Goal: Task Accomplishment & Management: Use online tool/utility

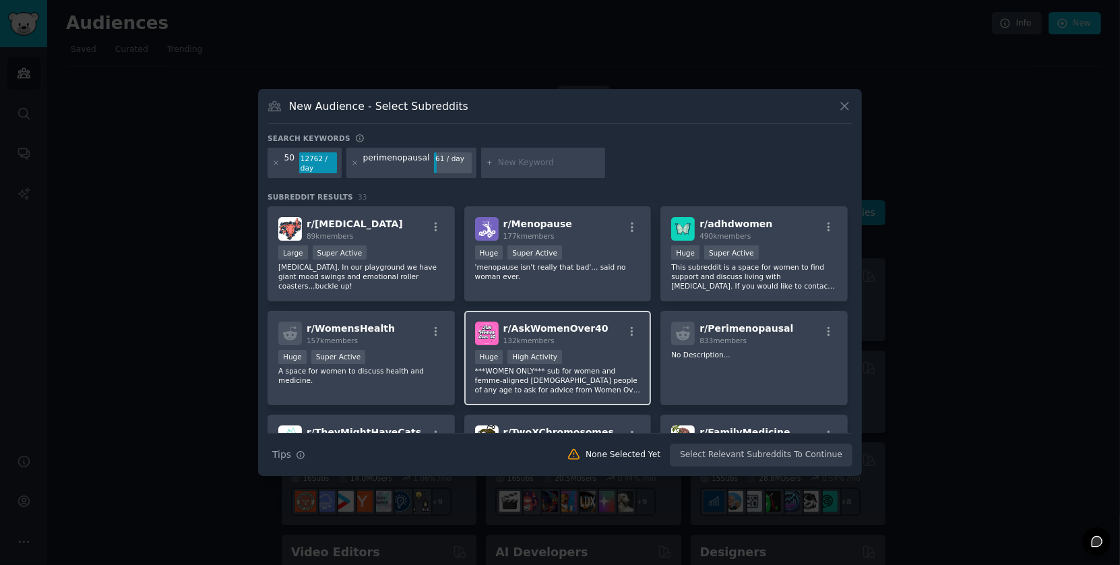
click at [598, 350] on div "Huge High Activity" at bounding box center [558, 358] width 166 height 17
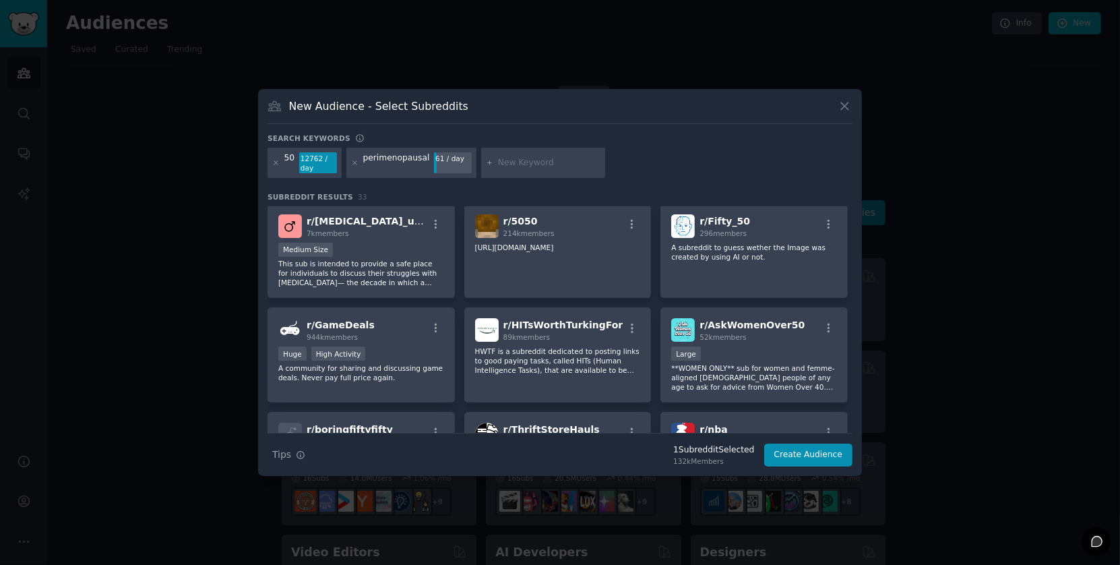
scroll to position [322, 0]
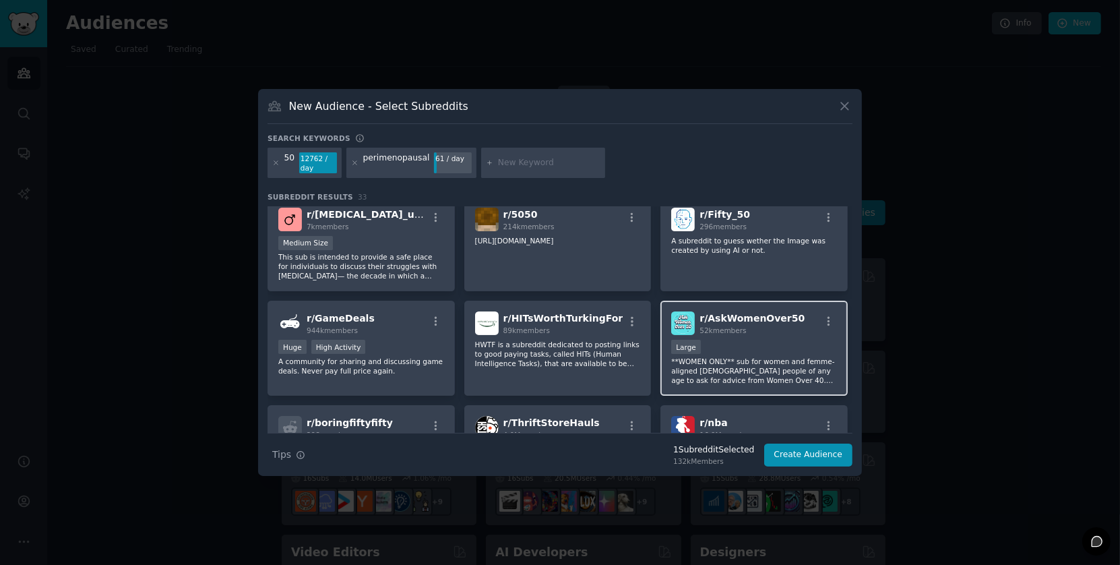
click at [765, 333] on div "r/ AskWomenOver50 52k members 10,000 - 100,000 members Large **WOMEN ONLY** sub…" at bounding box center [753, 348] width 187 height 95
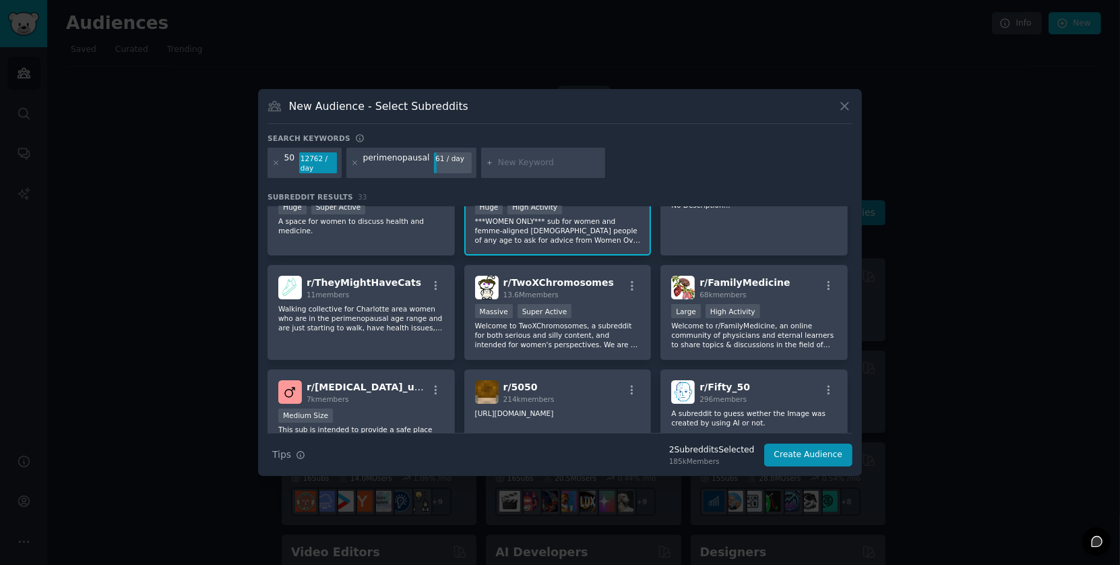
scroll to position [143, 0]
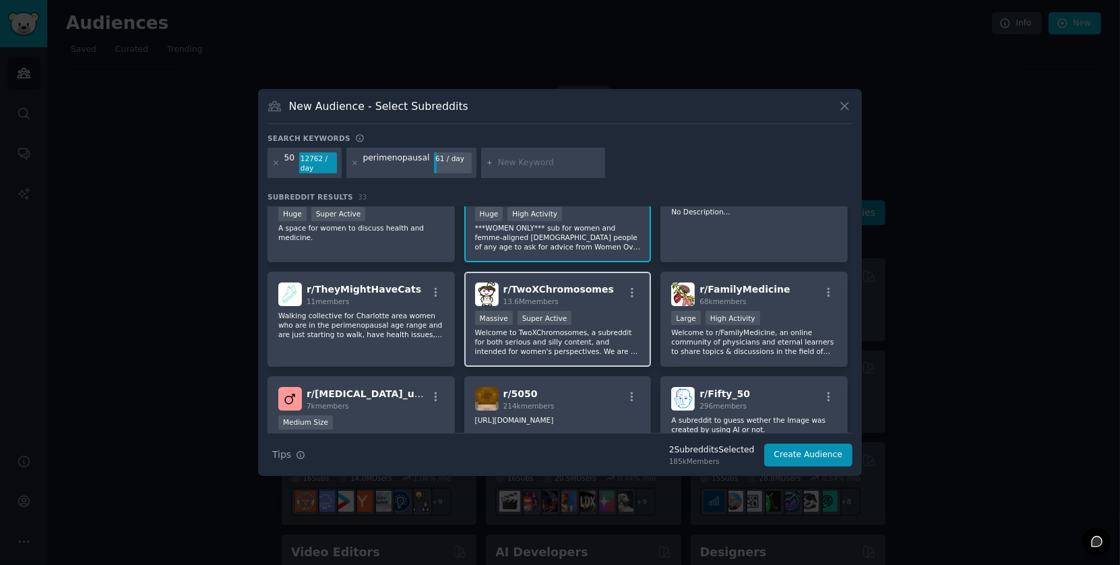
click at [585, 317] on div ">= 95th percentile for submissions / day Massive Super Active" at bounding box center [558, 319] width 166 height 17
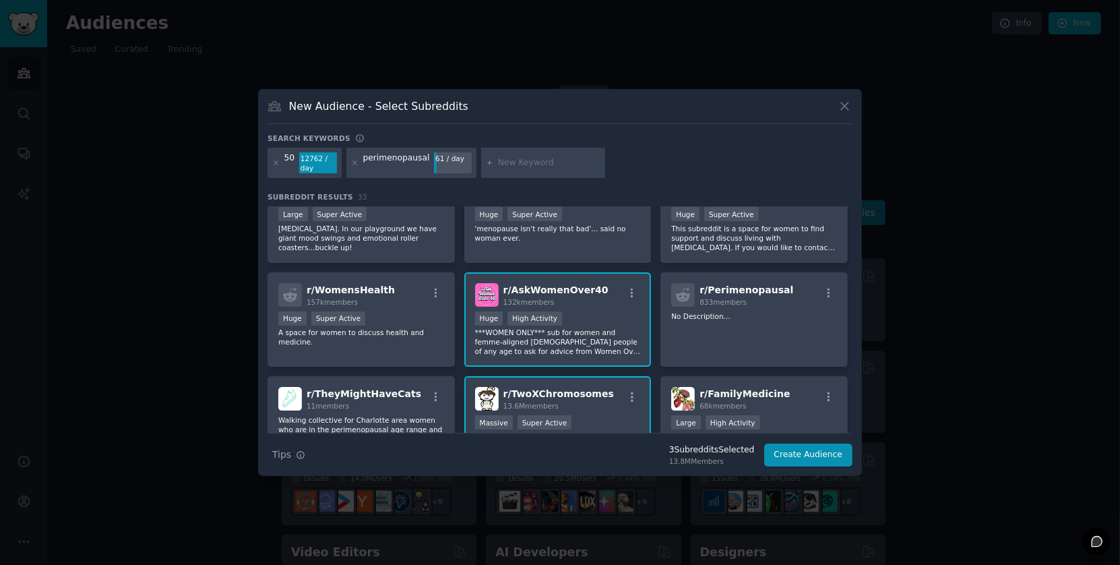
scroll to position [38, 0]
click at [604, 328] on p "***WOMEN ONLY*** sub for women and femme-aligned [DEMOGRAPHIC_DATA] people of a…" at bounding box center [558, 342] width 166 height 28
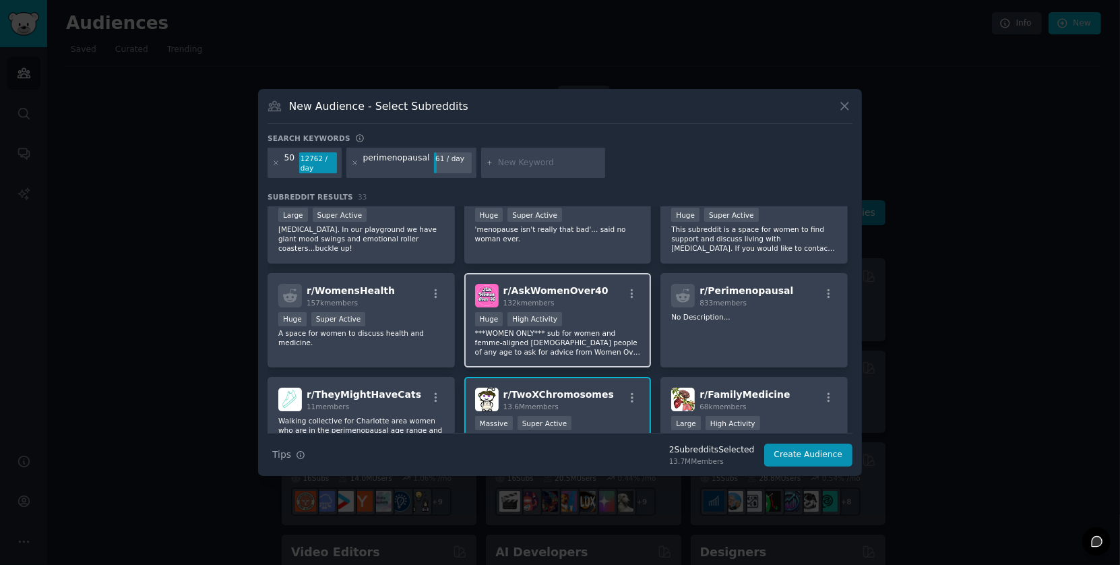
scroll to position [0, 0]
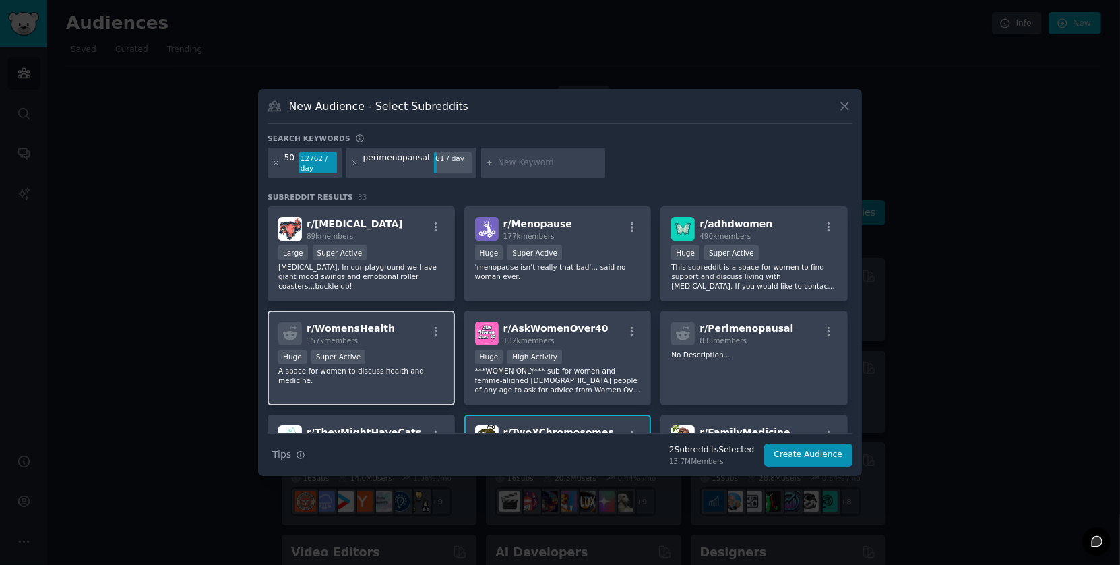
click at [393, 374] on p "A space for women to discuss health and medicine." at bounding box center [361, 375] width 166 height 19
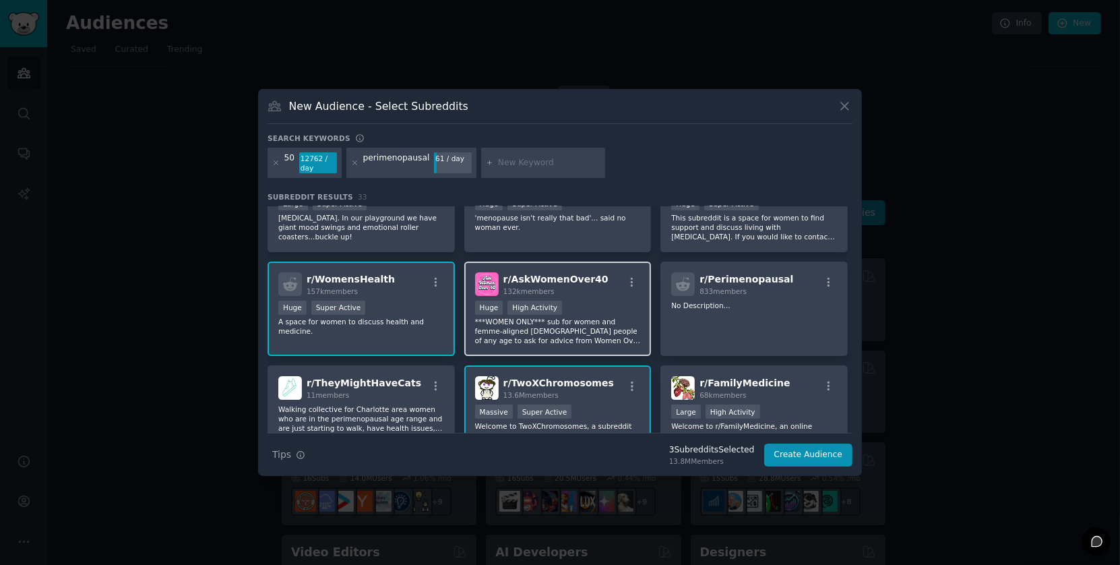
scroll to position [47, 0]
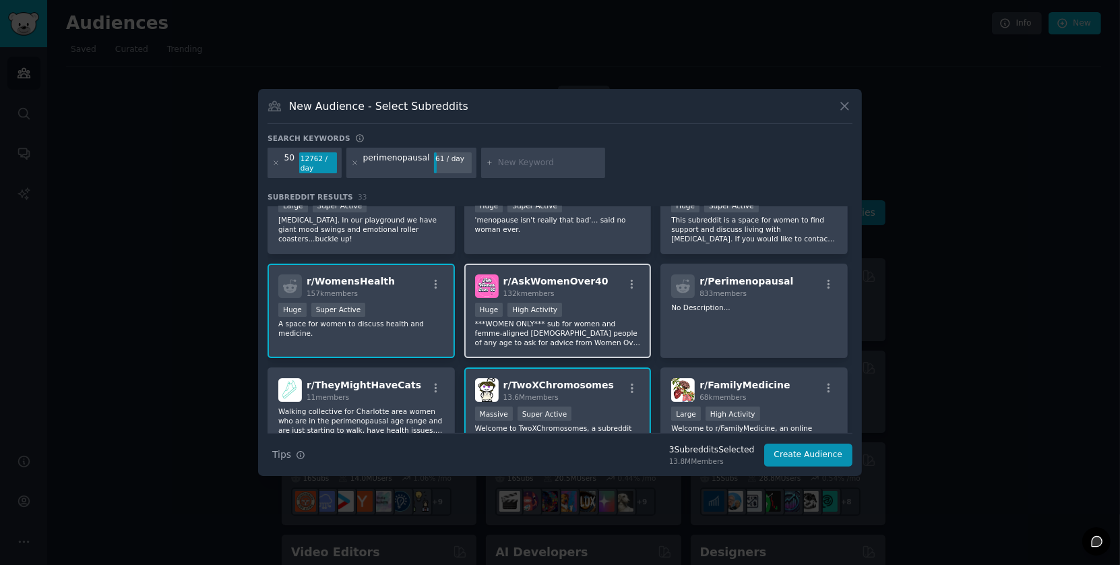
click at [594, 296] on div "r/ AskWomenOver40 132k members Huge High Activity ***WOMEN ONLY*** sub for wome…" at bounding box center [557, 310] width 187 height 95
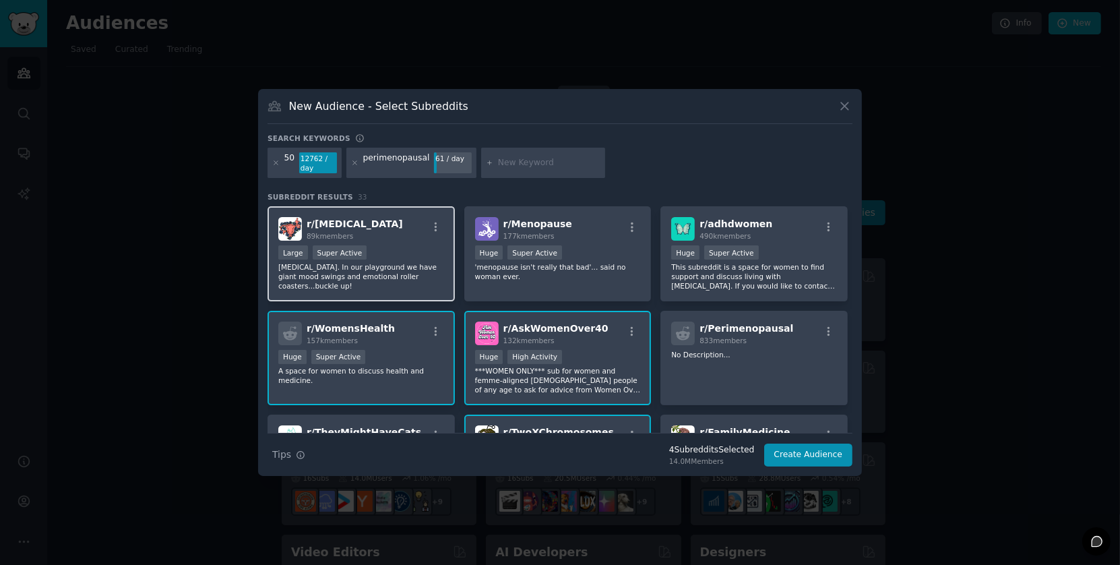
click at [421, 283] on p "[MEDICAL_DATA]. In our playground we have giant mood swings and emotional rolle…" at bounding box center [361, 276] width 166 height 28
click at [825, 453] on button "Create Audience" at bounding box center [808, 454] width 89 height 23
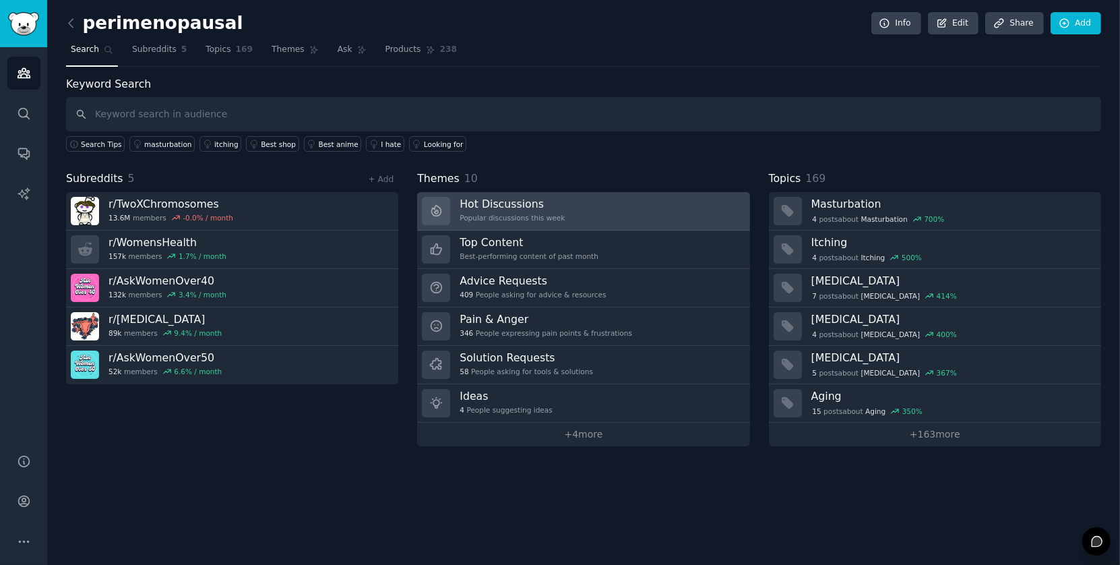
click at [495, 199] on h3 "Hot Discussions" at bounding box center [512, 204] width 105 height 14
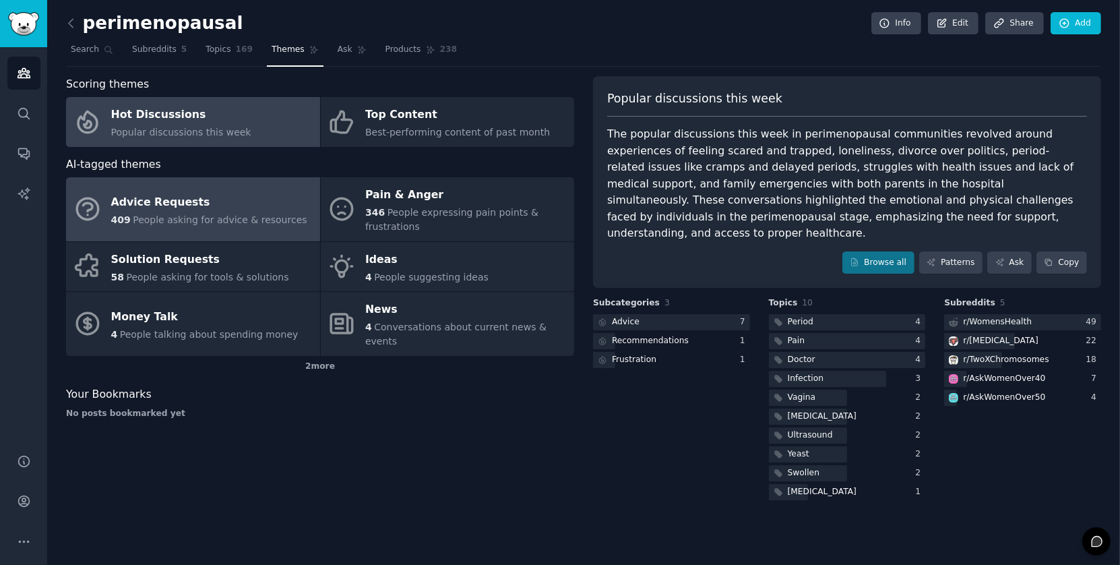
click at [272, 210] on div "Advice Requests" at bounding box center [209, 202] width 196 height 22
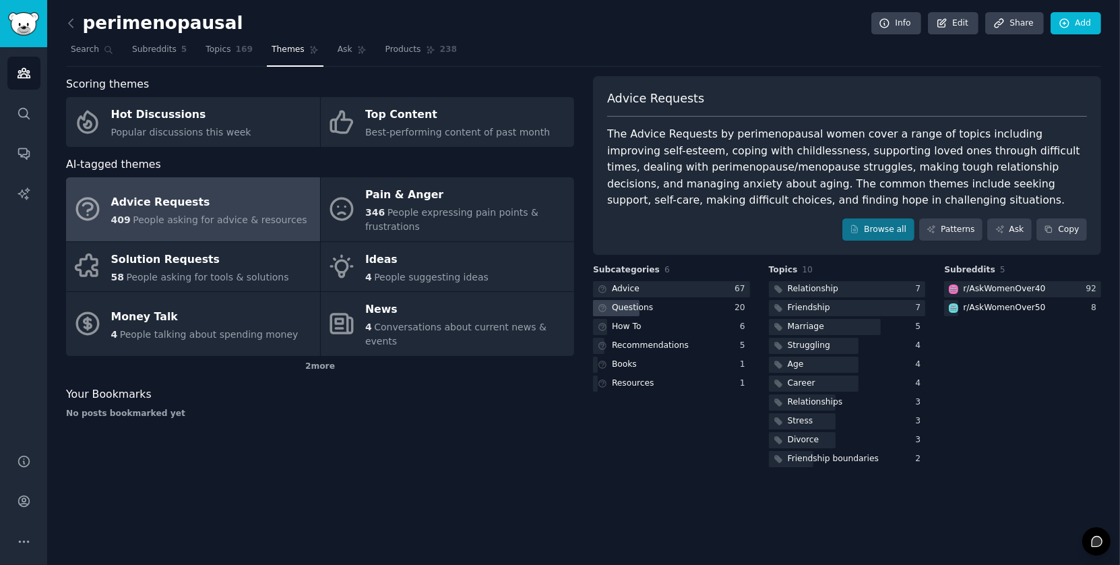
click at [651, 307] on div "Questions" at bounding box center [624, 308] width 63 height 17
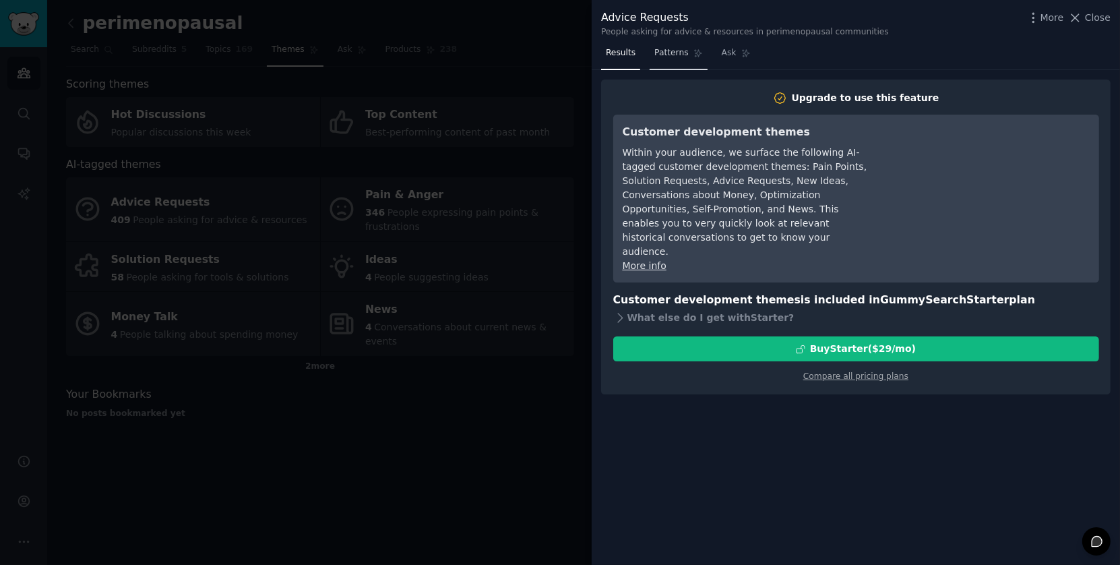
click at [674, 53] on span "Patterns" at bounding box center [671, 53] width 34 height 12
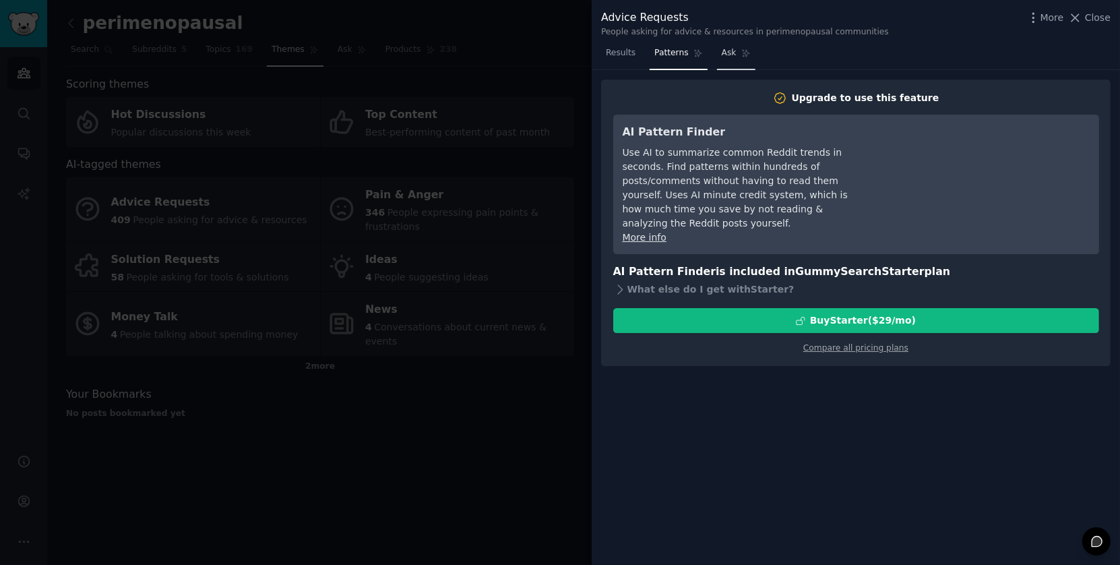
click at [732, 48] on span "Ask" at bounding box center [729, 53] width 15 height 12
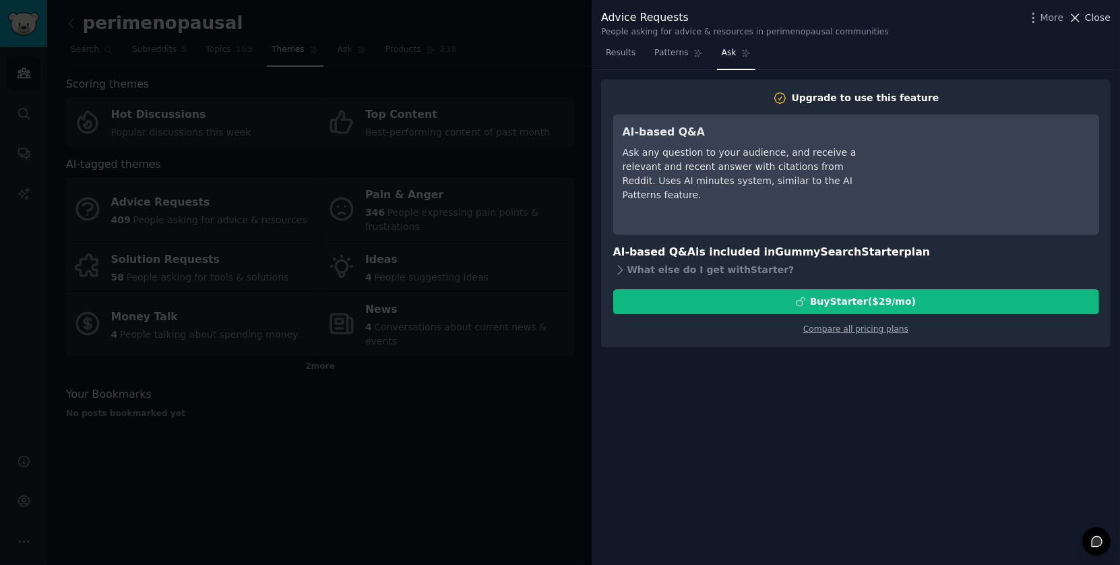
click at [1085, 16] on button "Close" at bounding box center [1089, 18] width 42 height 14
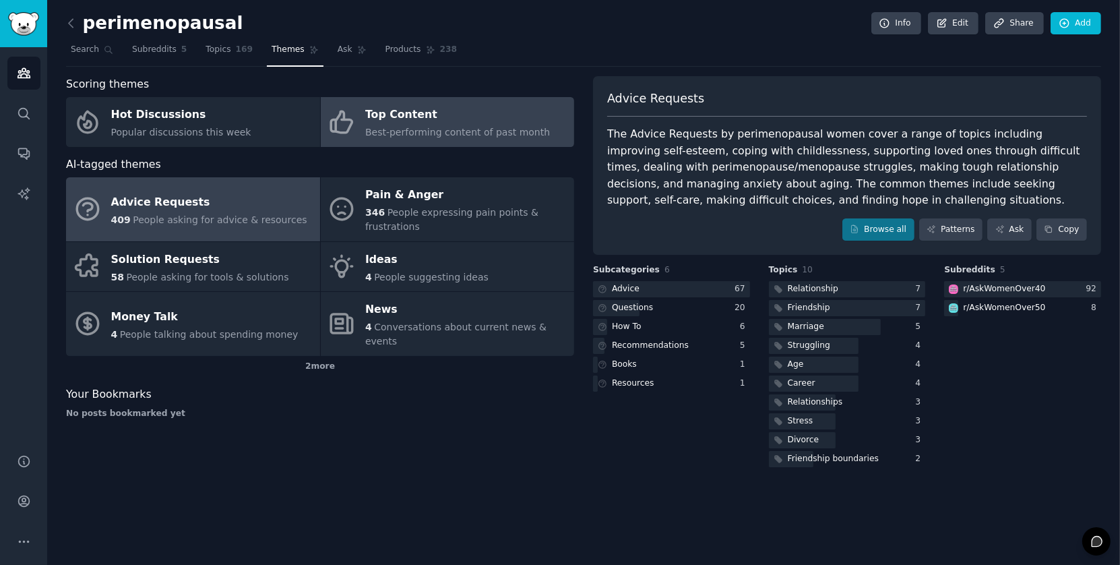
click at [413, 121] on div "Top Content" at bounding box center [457, 115] width 185 height 22
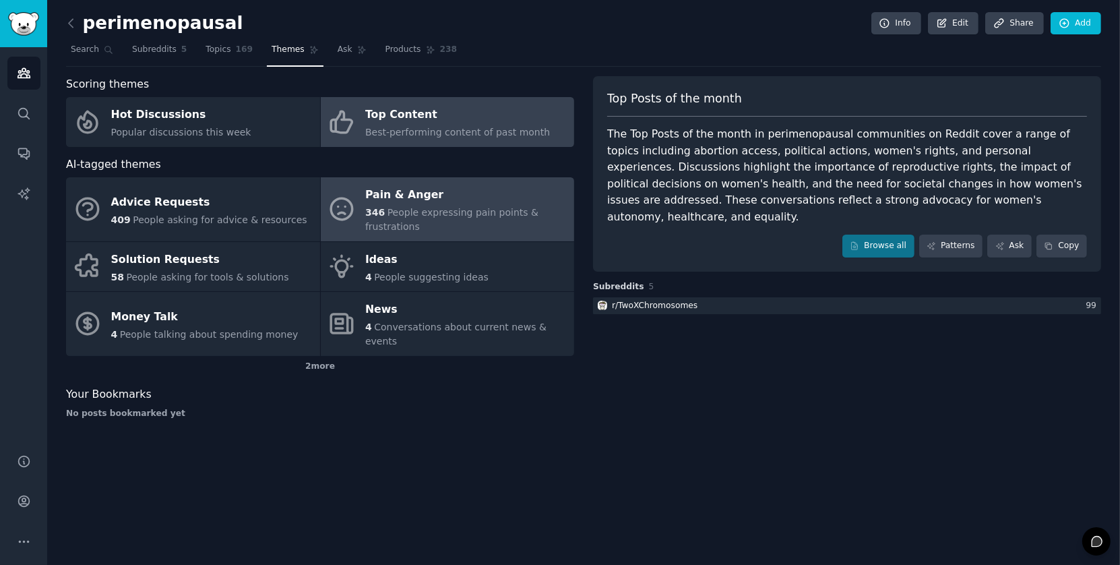
click at [427, 210] on span "People expressing pain points & frustrations" at bounding box center [451, 219] width 173 height 25
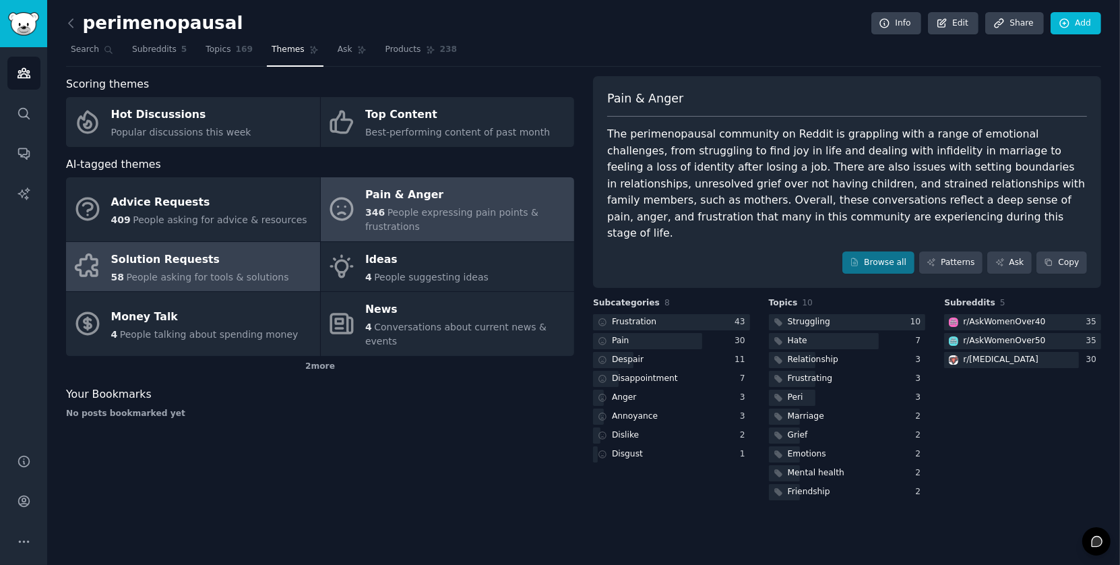
click at [150, 270] on div "58 People asking for tools & solutions" at bounding box center [200, 277] width 178 height 14
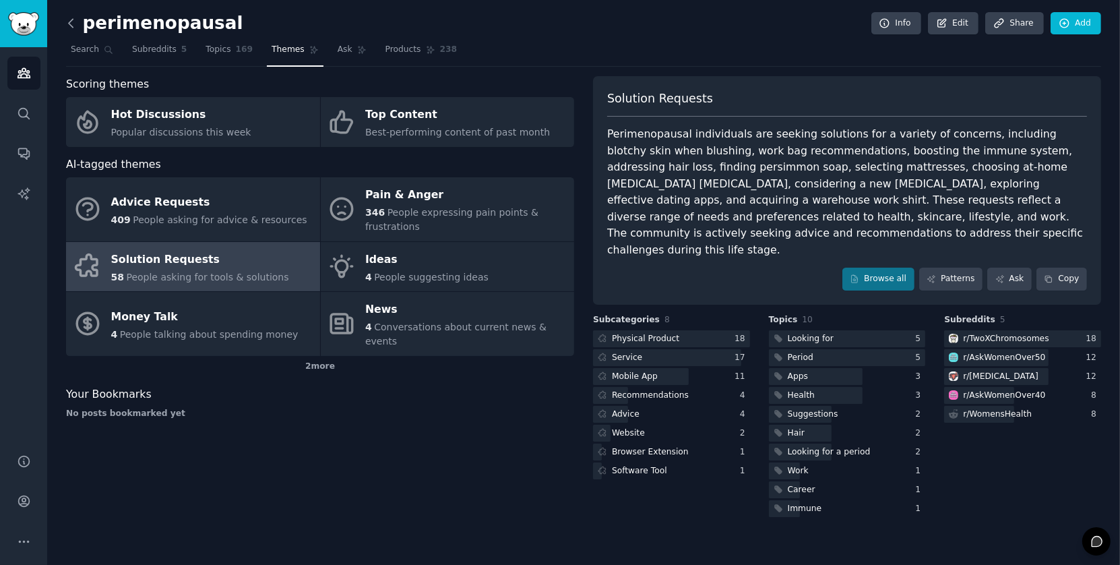
click at [73, 26] on icon at bounding box center [71, 23] width 4 height 8
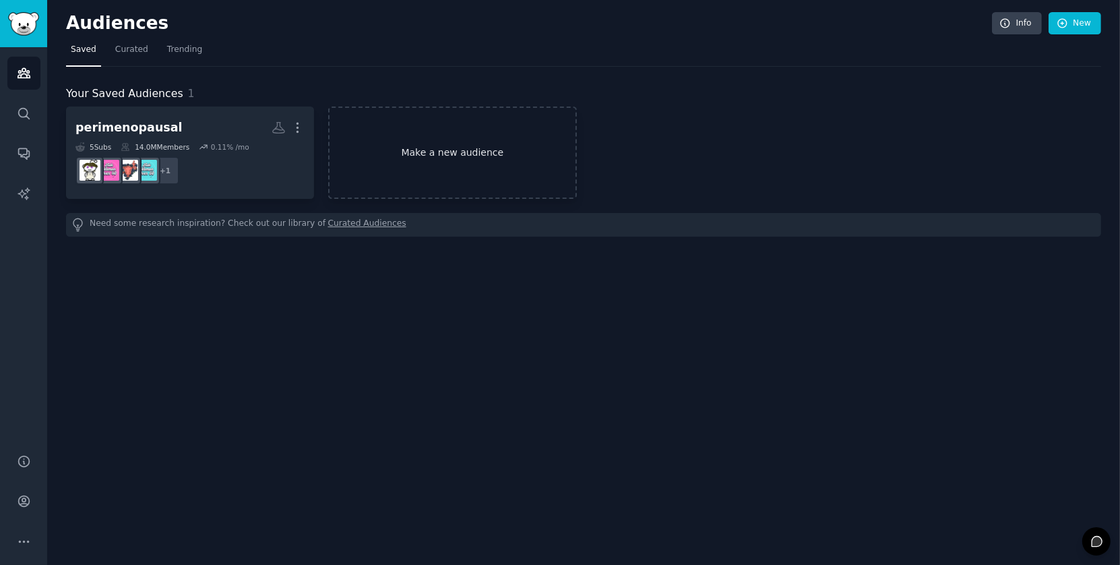
click at [488, 152] on link "Make a new audience" at bounding box center [452, 152] width 248 height 92
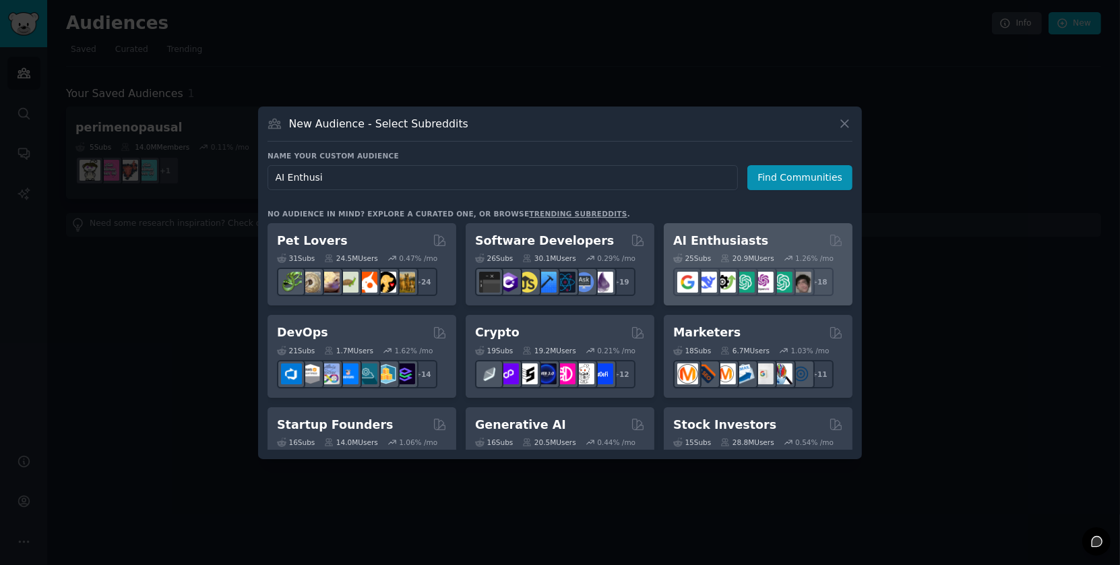
type input "AI Enthusi"
click at [698, 242] on h2 "AI Enthusiasts" at bounding box center [720, 240] width 95 height 17
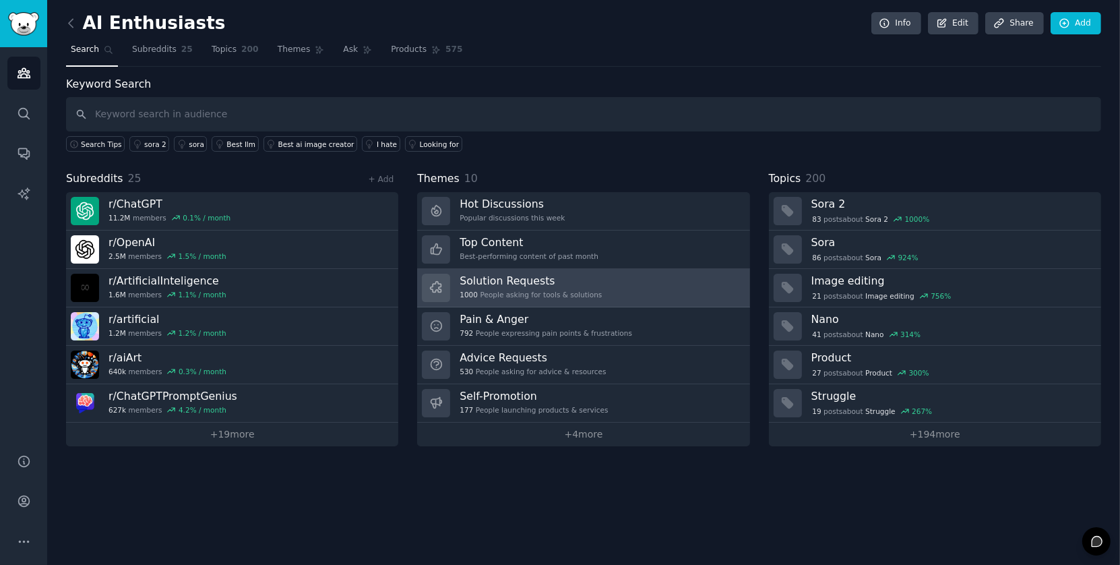
click at [541, 274] on h3 "Solution Requests" at bounding box center [531, 281] width 142 height 14
